Goal: Task Accomplishment & Management: Manage account settings

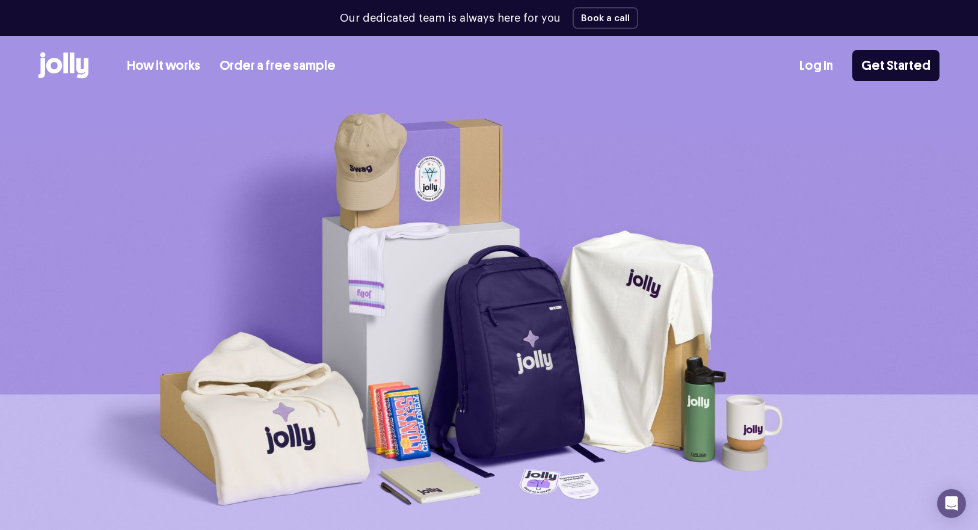
click at [823, 70] on link "Log In" at bounding box center [816, 66] width 34 height 20
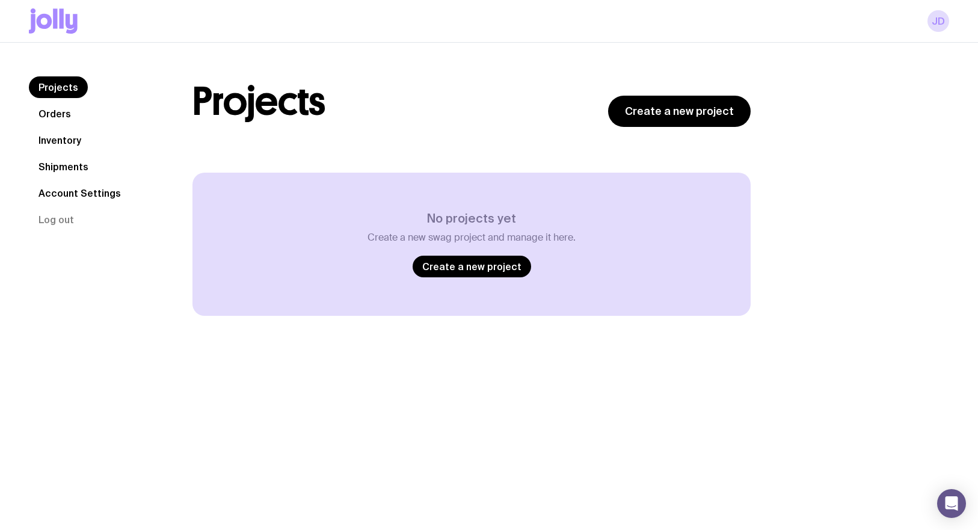
click at [75, 139] on link "Inventory" at bounding box center [60, 140] width 62 height 22
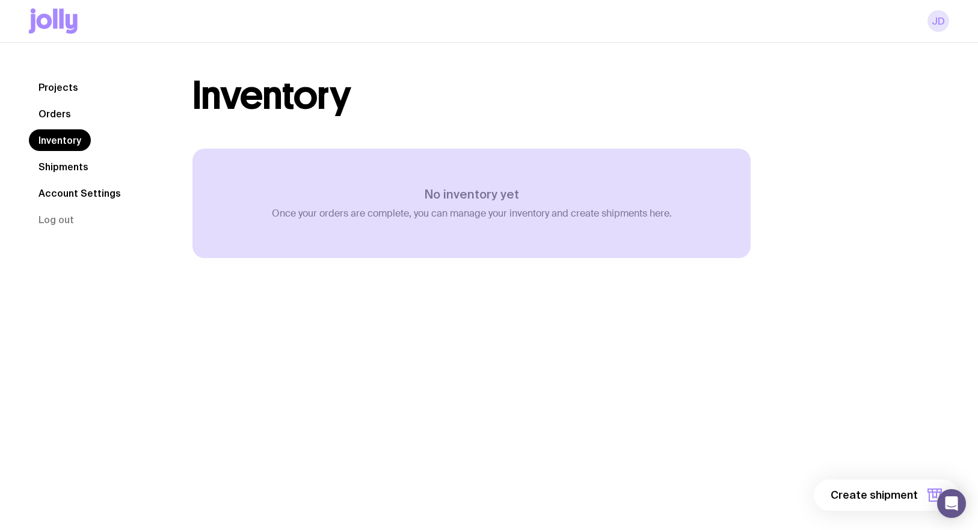
click at [930, 26] on link "JD" at bounding box center [938, 21] width 22 height 22
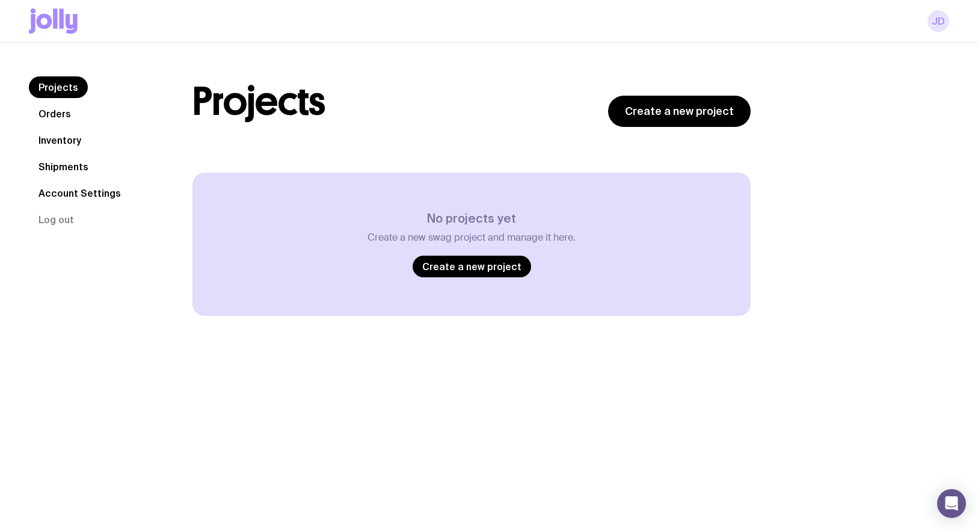
drag, startPoint x: 938, startPoint y: 26, endPoint x: 927, endPoint y: 30, distance: 11.6
click at [938, 26] on link "JD" at bounding box center [938, 21] width 22 height 22
click at [57, 195] on link "Account Settings" at bounding box center [80, 193] width 102 height 22
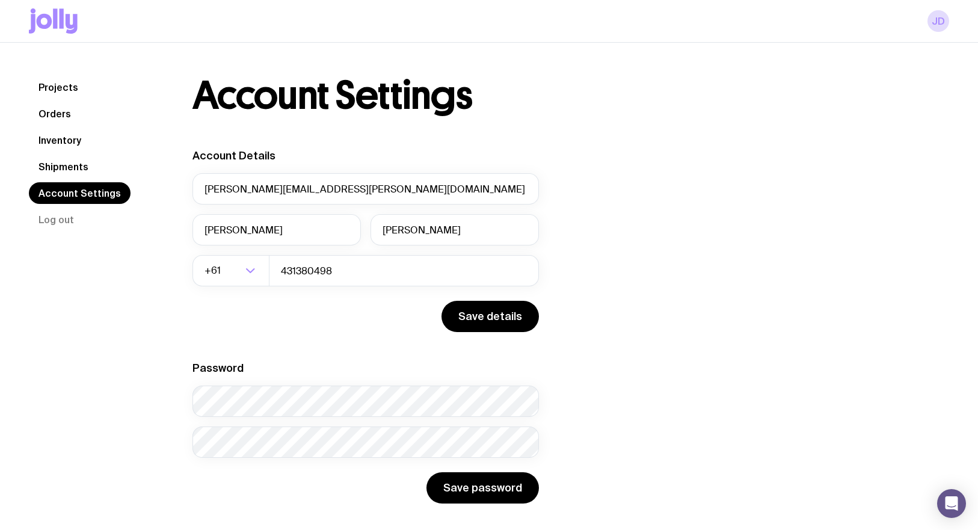
click at [92, 136] on nav "Projects Orders Inventory Shipments Account Settings Log out" at bounding box center [96, 153] width 135 height 154
click at [78, 139] on link "Inventory" at bounding box center [60, 140] width 62 height 22
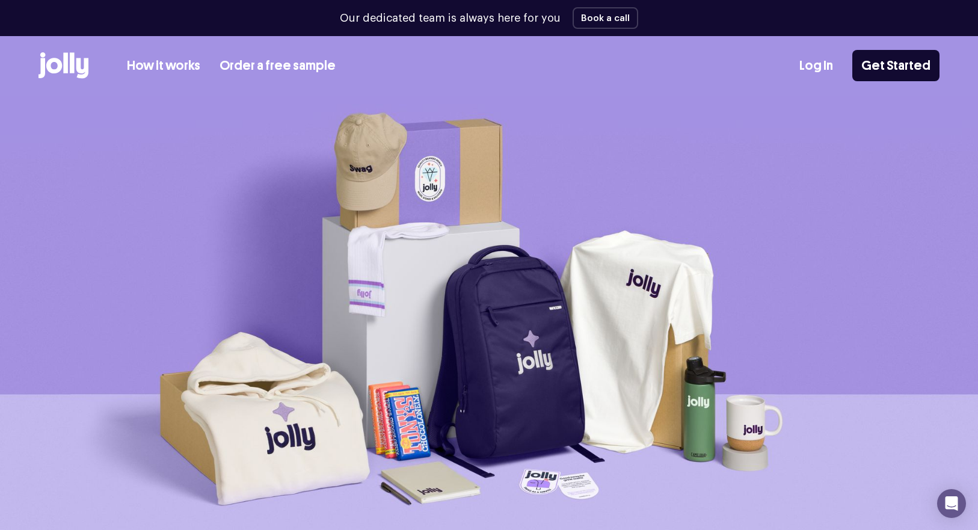
click at [833, 64] on link "Log In" at bounding box center [816, 66] width 34 height 20
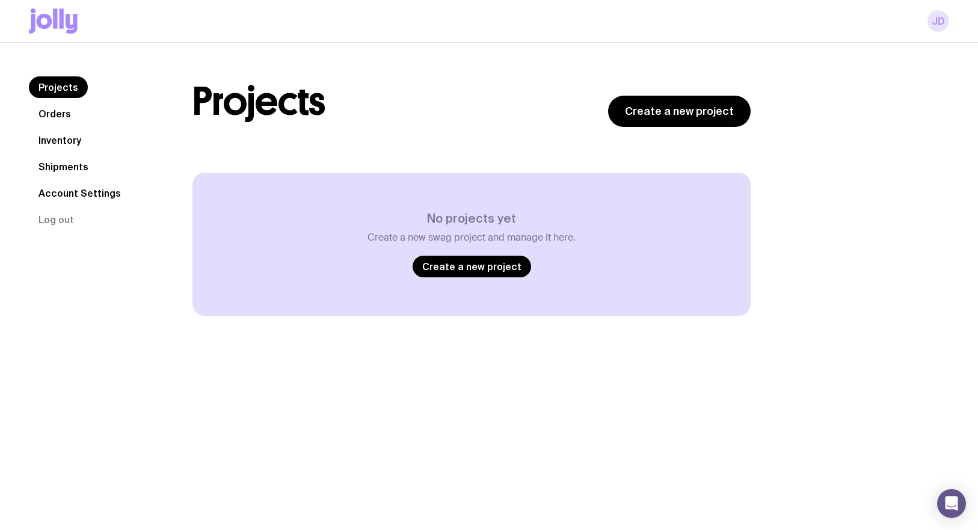
click at [940, 14] on link "JD" at bounding box center [938, 21] width 22 height 22
click at [943, 25] on link "JD" at bounding box center [938, 21] width 22 height 22
click at [943, 20] on link "JD" at bounding box center [938, 21] width 22 height 22
click at [64, 215] on button "Log out" at bounding box center [56, 220] width 55 height 22
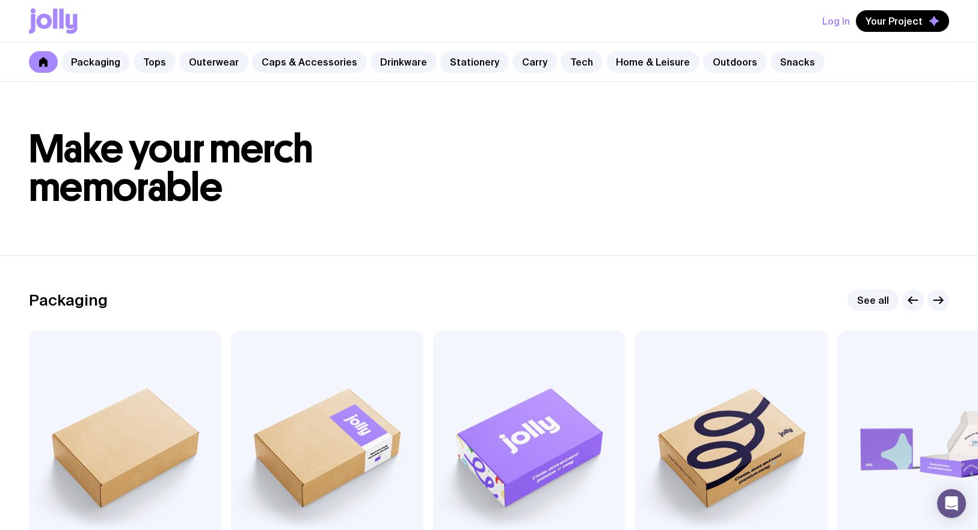
click at [831, 18] on button "Log In" at bounding box center [836, 21] width 28 height 22
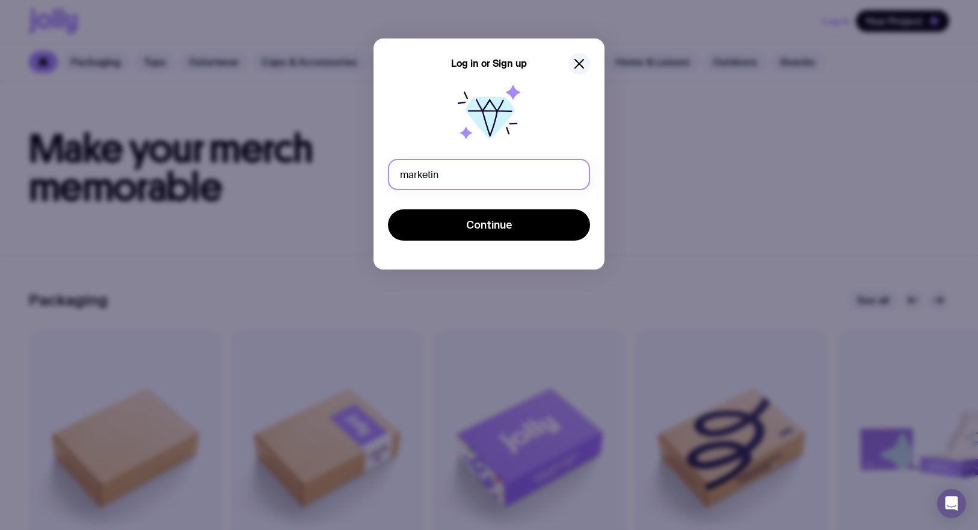
type input "marketing@sendpayments.com"
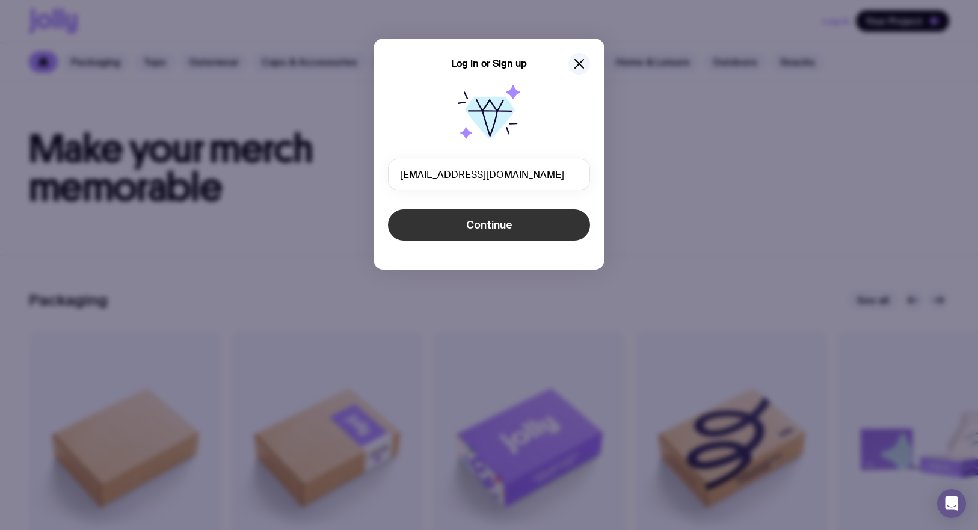
click at [523, 217] on button "Continue" at bounding box center [489, 224] width 202 height 31
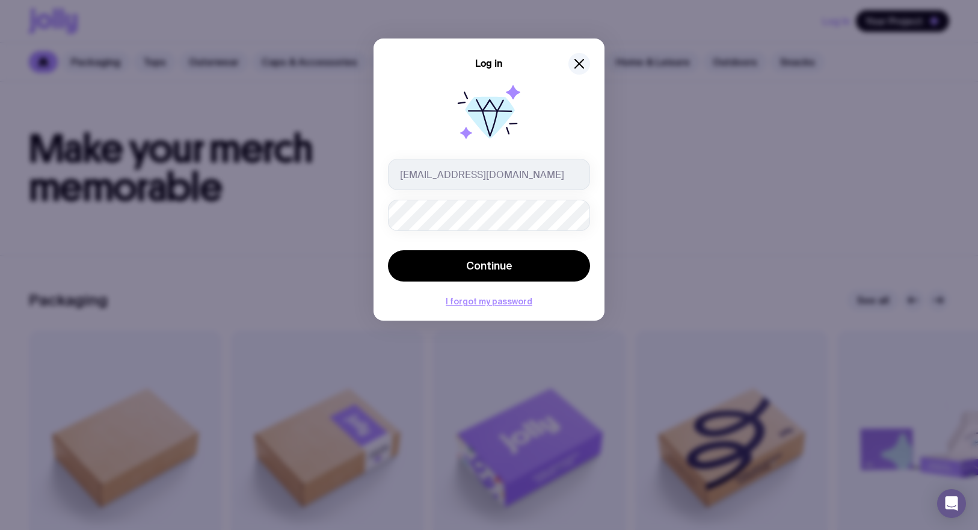
drag, startPoint x: 426, startPoint y: 302, endPoint x: 455, endPoint y: 311, distance: 29.5
click at [430, 304] on div "I forgot my password" at bounding box center [489, 301] width 202 height 10
click at [470, 303] on button "I forgot my password" at bounding box center [489, 301] width 87 height 10
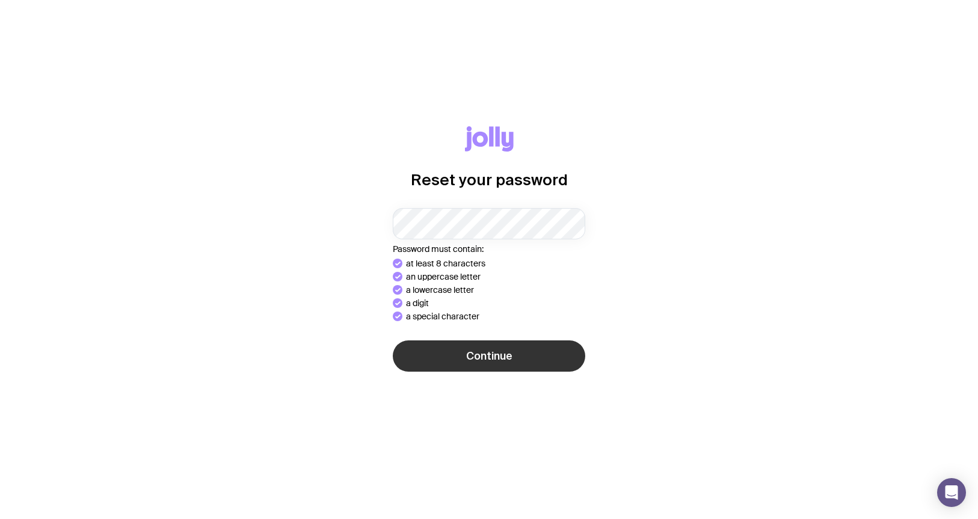
click at [511, 355] on span "Continue" at bounding box center [489, 356] width 46 height 14
